Goal: Transaction & Acquisition: Purchase product/service

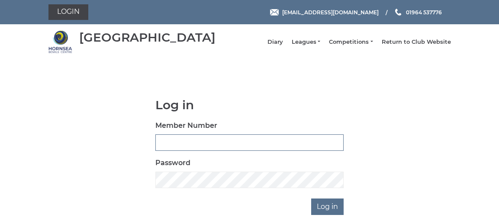
click at [194, 151] on input "Member Number" at bounding box center [249, 142] width 188 height 16
type input "0722"
click at [322, 215] on input "Log in" at bounding box center [327, 206] width 32 height 16
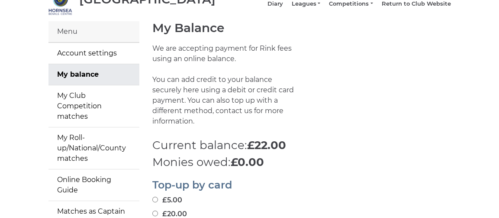
scroll to position [86, 0]
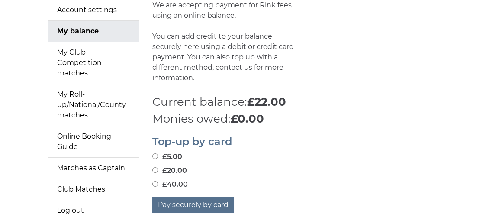
click at [155, 186] on input "£40.00" at bounding box center [155, 184] width 6 height 6
radio input "true"
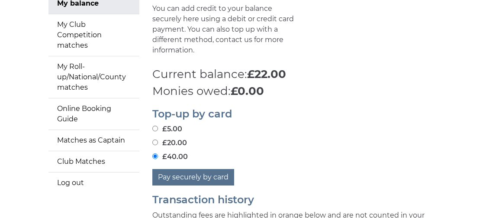
scroll to position [130, 0]
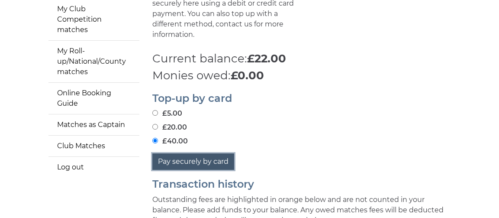
click at [215, 164] on button "Pay securely by card" at bounding box center [193, 161] width 82 height 16
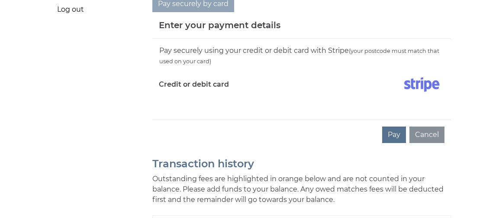
scroll to position [303, 0]
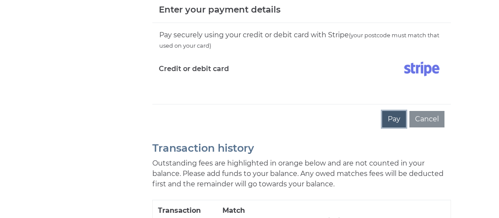
click at [396, 125] on button "Pay" at bounding box center [394, 119] width 24 height 16
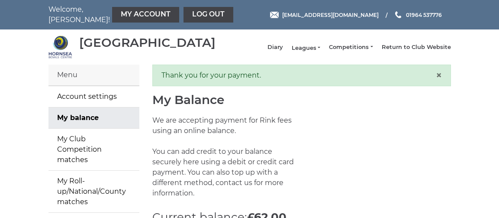
click at [318, 52] on link "Leagues" at bounding box center [306, 48] width 29 height 8
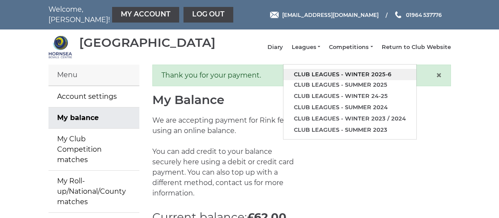
click at [320, 75] on link "Club leagues - Winter 2025-6" at bounding box center [349, 74] width 133 height 11
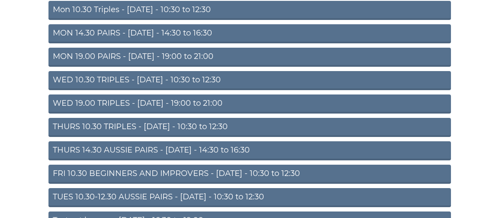
scroll to position [130, 0]
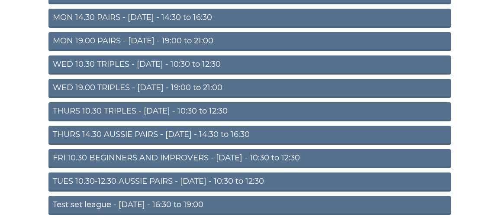
click at [160, 159] on link "FRI 10.30 BEGINNERS AND IMPROVERS - Friday - 10:30 to 12:30" at bounding box center [249, 158] width 402 height 19
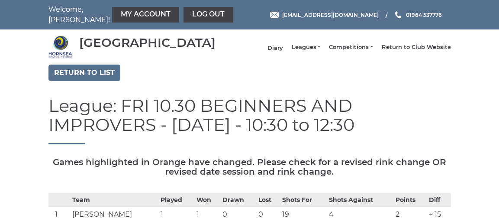
click at [277, 48] on link "Diary" at bounding box center [275, 48] width 16 height 8
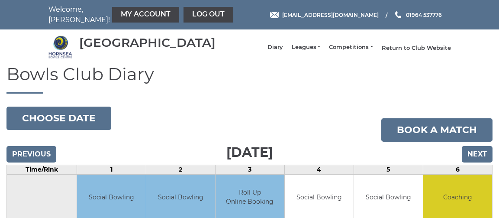
click at [415, 51] on link "Return to Club Website" at bounding box center [415, 48] width 69 height 8
